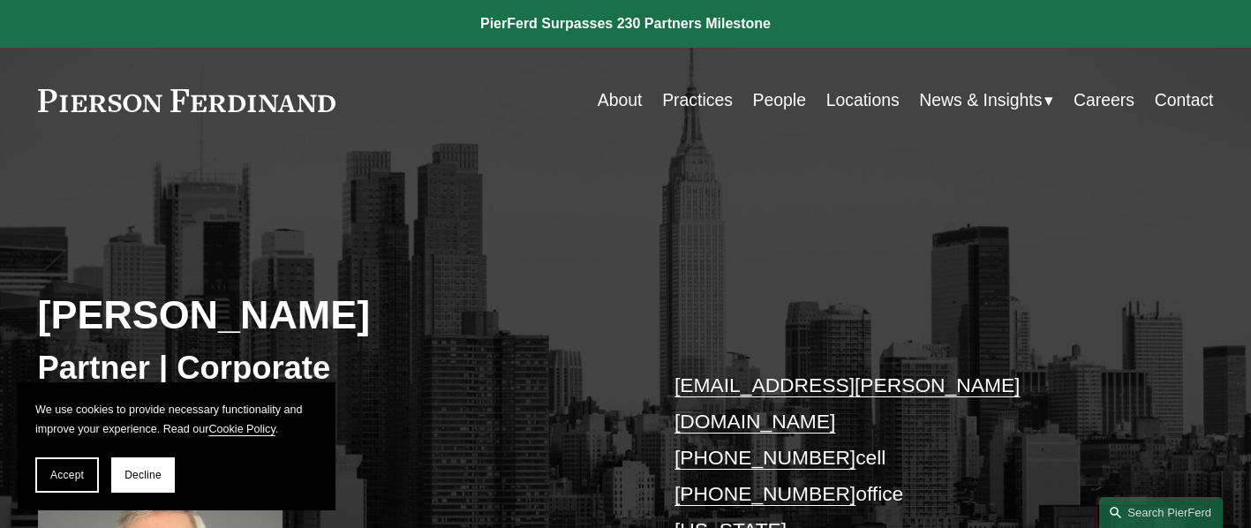
scroll to position [747, 0]
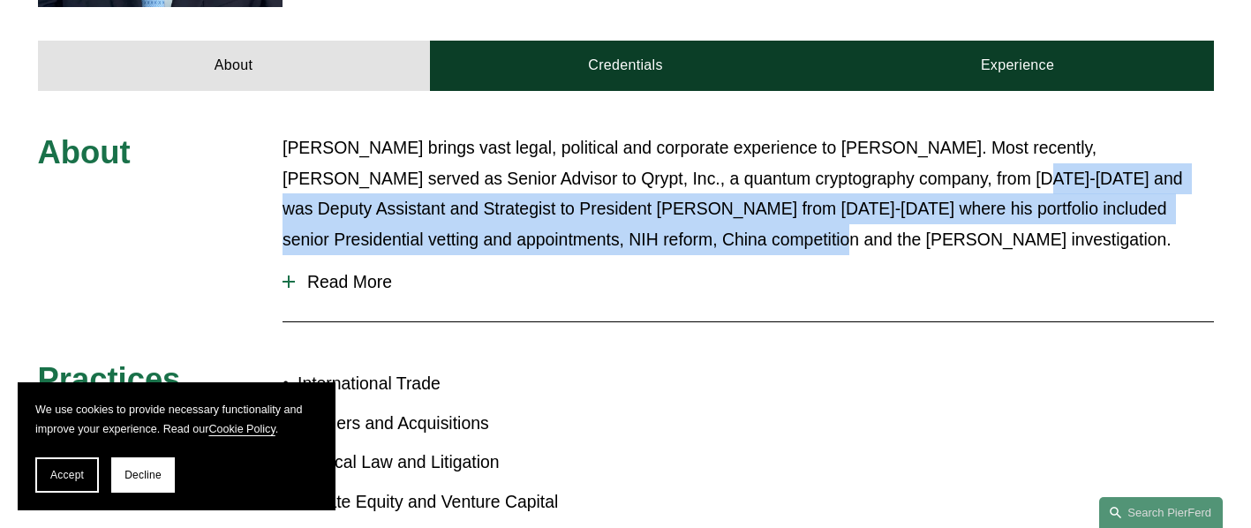
drag, startPoint x: 866, startPoint y: 145, endPoint x: 883, endPoint y: 197, distance: 55.0
click at [883, 197] on p "[PERSON_NAME] brings vast legal, political and corporate experience to [PERSON_…" at bounding box center [747, 194] width 931 height 124
click at [886, 170] on p "[PERSON_NAME] brings vast legal, political and corporate experience to [PERSON_…" at bounding box center [747, 194] width 931 height 124
drag, startPoint x: 864, startPoint y: 139, endPoint x: 934, endPoint y: 206, distance: 96.7
click at [934, 206] on p "[PERSON_NAME] brings vast legal, political and corporate experience to [PERSON_…" at bounding box center [747, 194] width 931 height 124
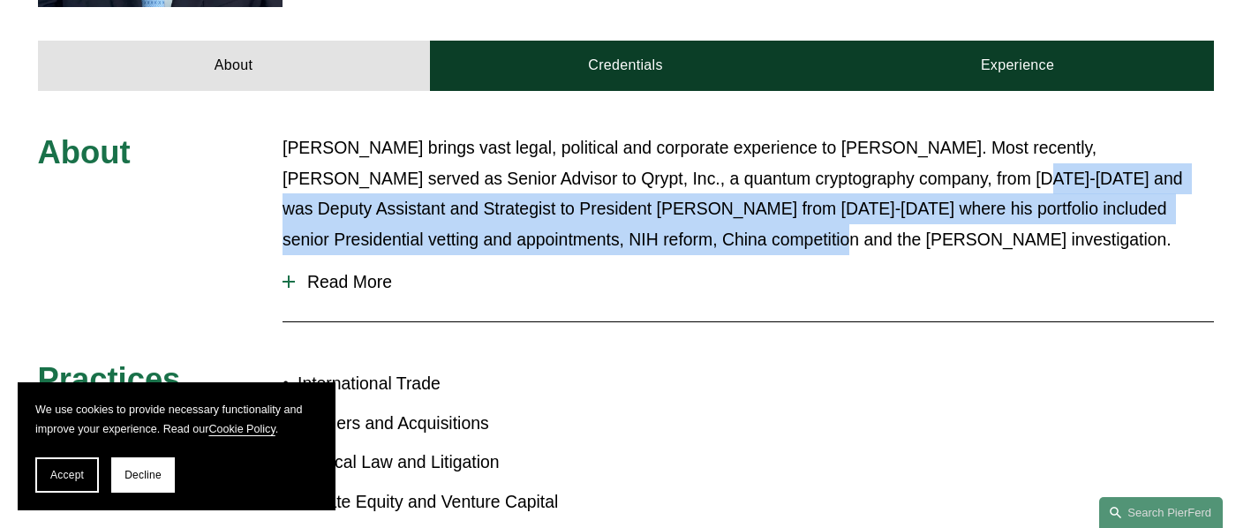
click at [527, 179] on p "[PERSON_NAME] brings vast legal, political and corporate experience to [PERSON_…" at bounding box center [747, 194] width 931 height 124
drag, startPoint x: 865, startPoint y: 138, endPoint x: 868, endPoint y: 199, distance: 61.0
click at [868, 199] on p "[PERSON_NAME] brings vast legal, political and corporate experience to [PERSON_…" at bounding box center [747, 194] width 931 height 124
copy p "Deputy Assistant and Strategist to President [PERSON_NAME] from [DATE]-[DATE] w…"
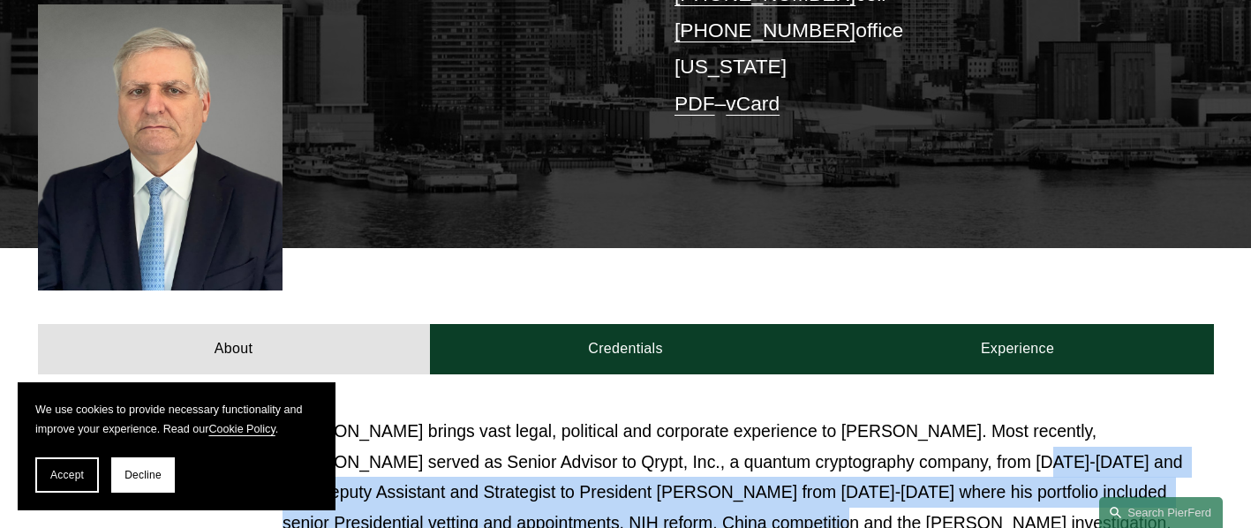
scroll to position [465, 0]
